Goal: Go to known website: Access a specific website the user already knows

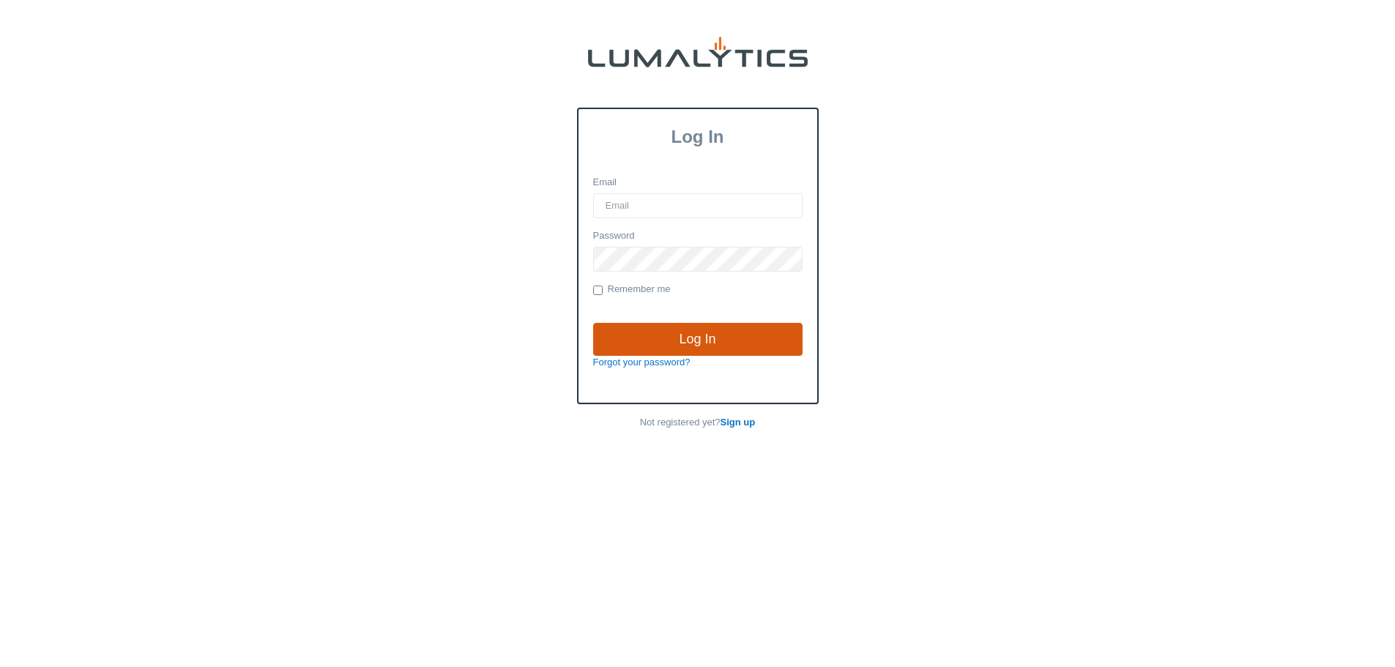
type input "bpelky@valleytruckparts.com"
click at [670, 345] on input "Log In" at bounding box center [697, 340] width 209 height 34
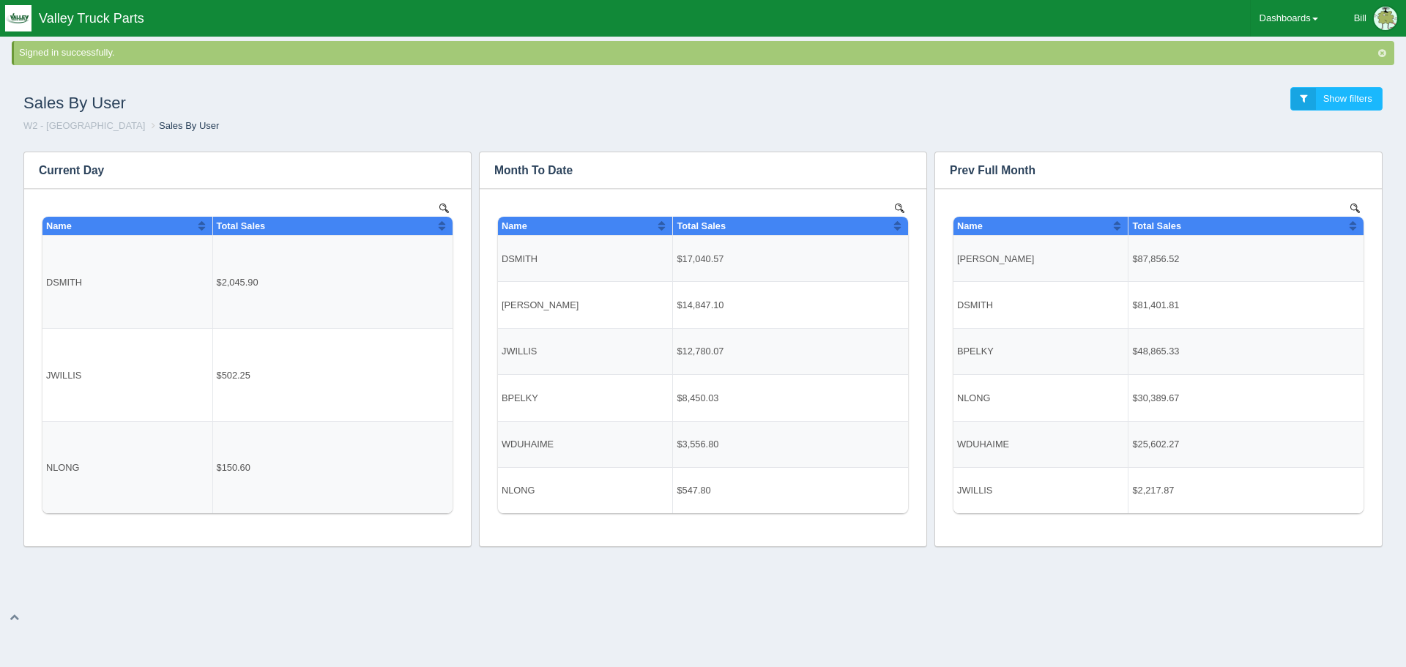
click at [850, 102] on div "Sales By User Show filters" at bounding box center [703, 100] width 1383 height 40
